Goal: Use online tool/utility: Use online tool/utility

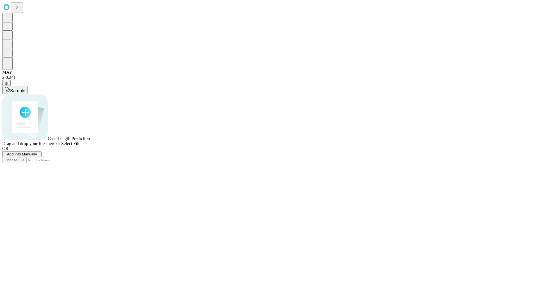
click at [80, 146] on span "Select File" at bounding box center [70, 143] width 19 height 5
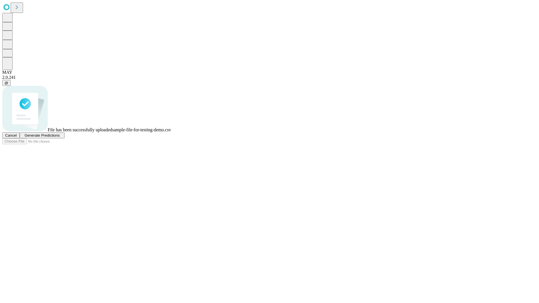
click at [60, 138] on span "Generate Predictions" at bounding box center [41, 135] width 35 height 4
